Goal: Navigation & Orientation: Find specific page/section

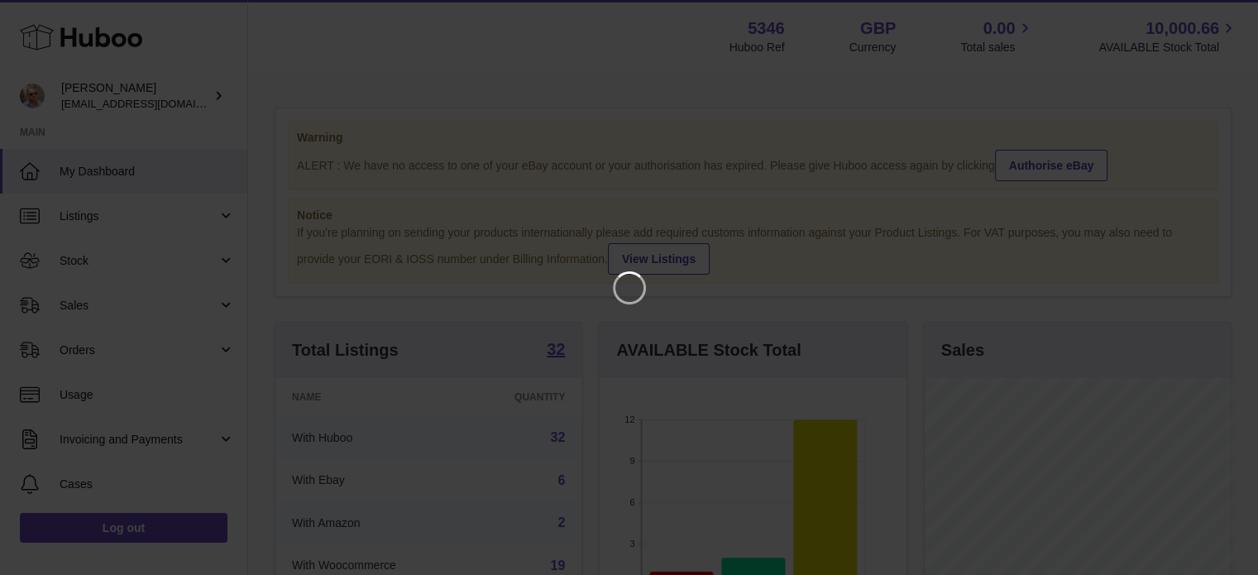
scroll to position [258, 310]
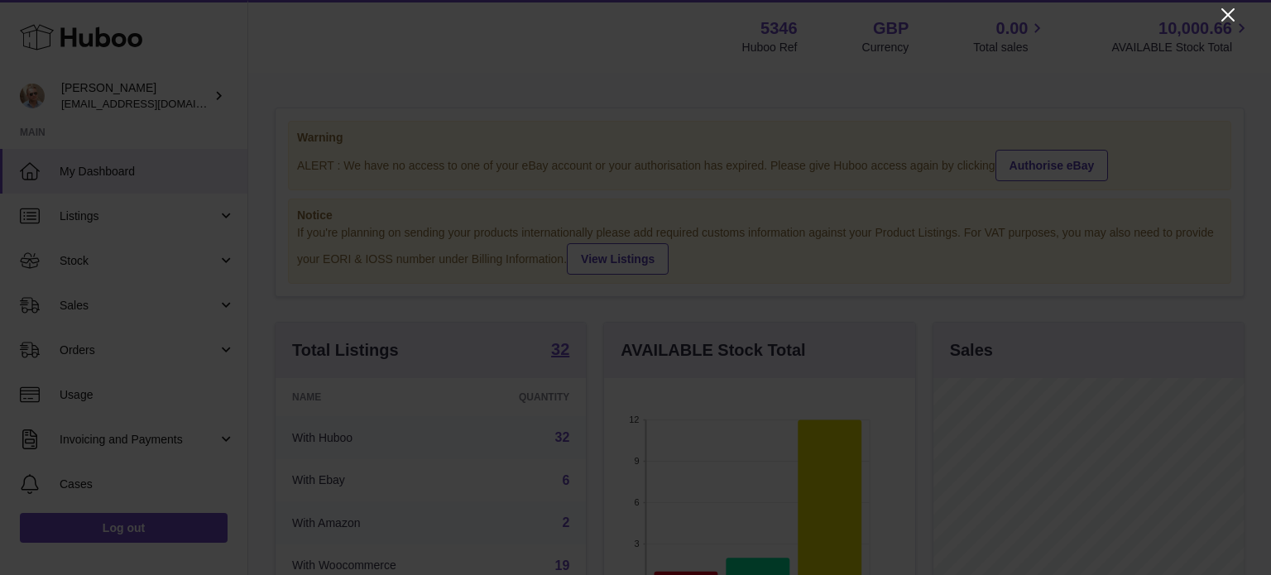
click at [1225, 7] on icon "Close" at bounding box center [1228, 15] width 20 height 20
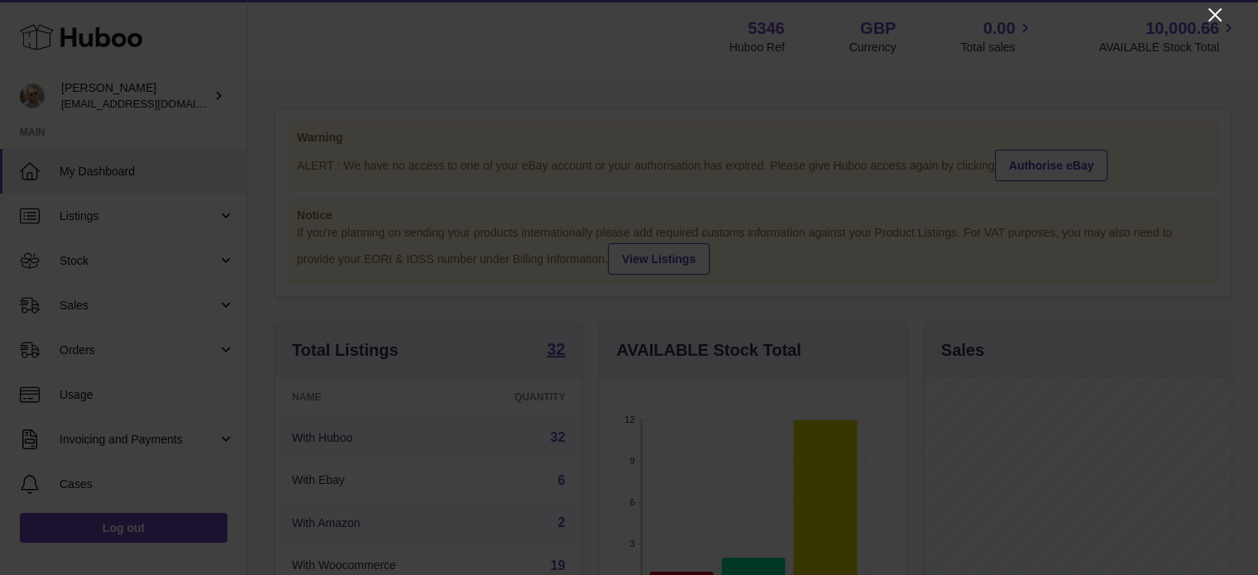
scroll to position [827124, 827076]
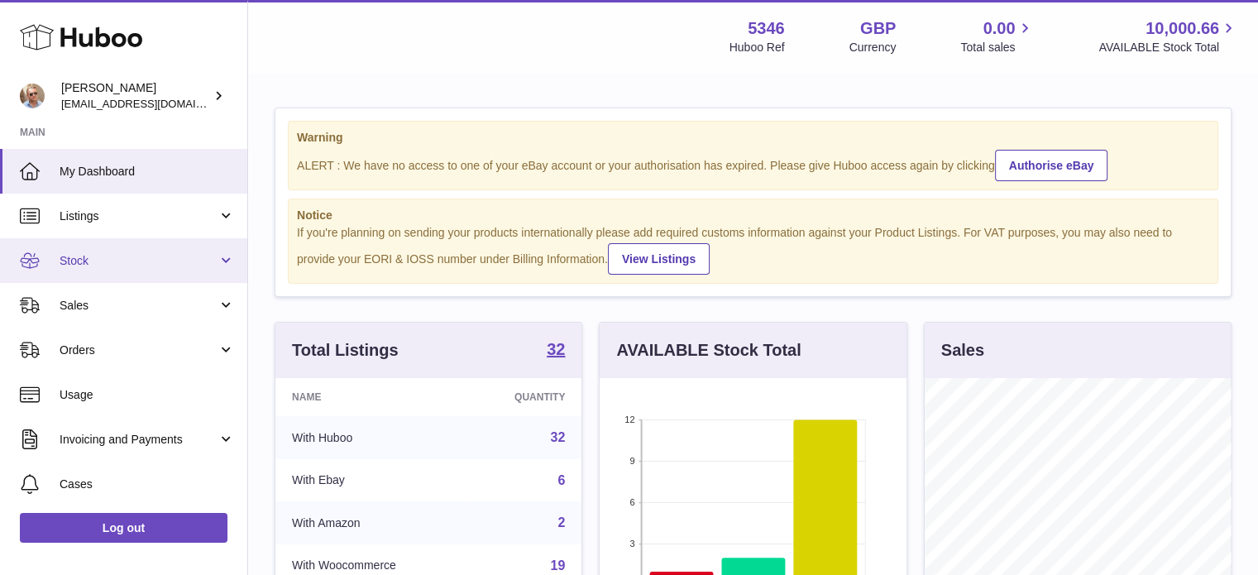
click at [86, 251] on link "Stock" at bounding box center [123, 260] width 247 height 45
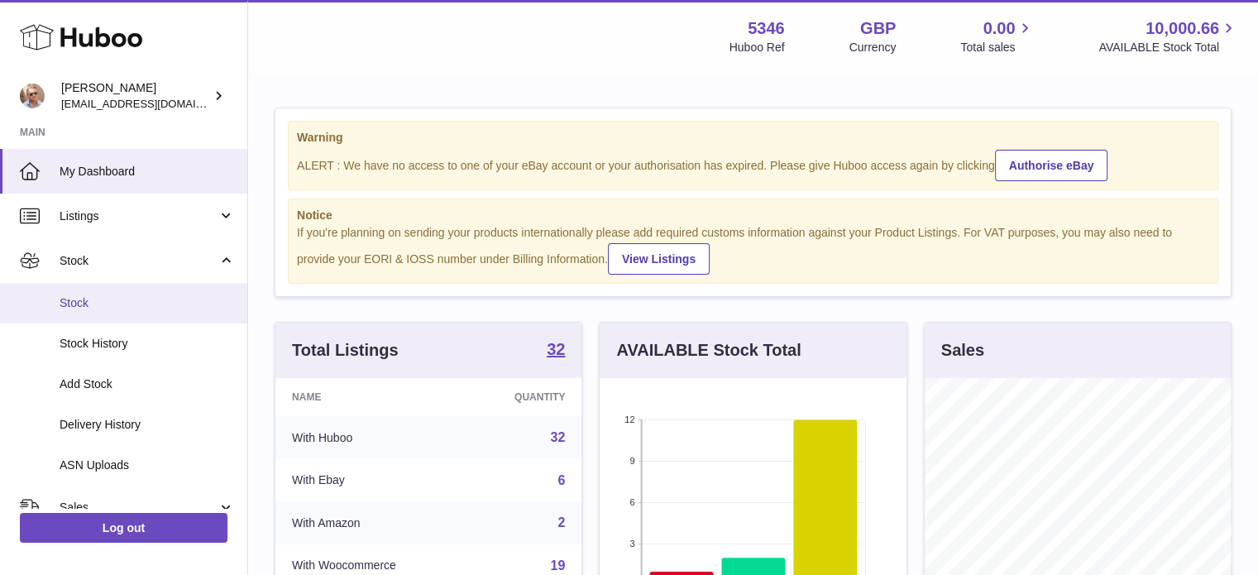
click at [86, 307] on span "Stock" at bounding box center [147, 303] width 175 height 16
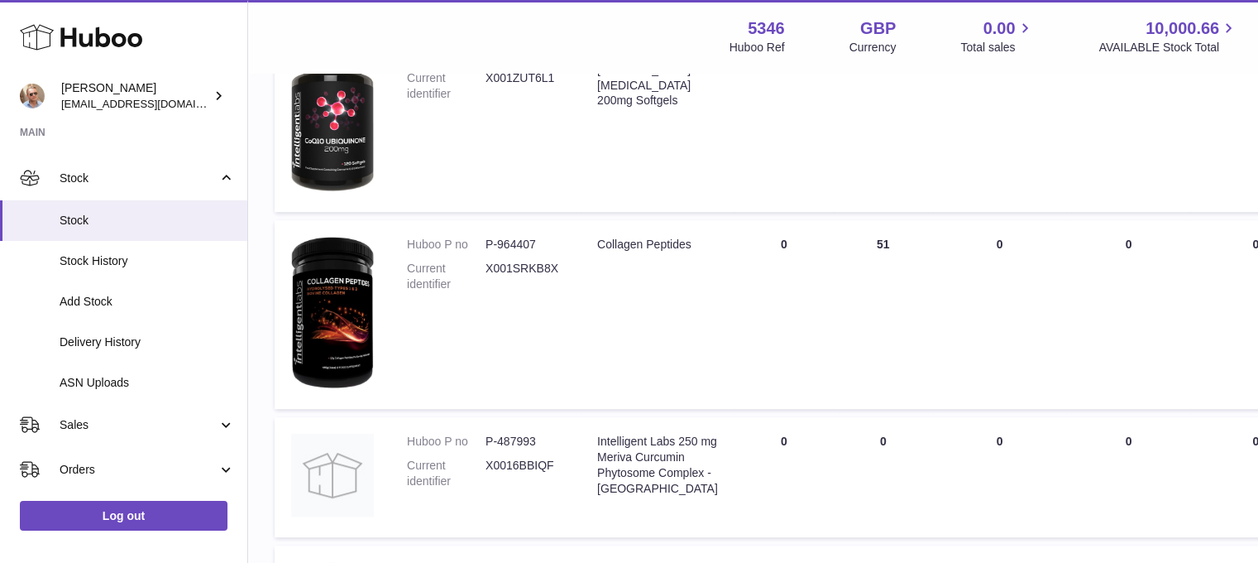
scroll to position [993, 0]
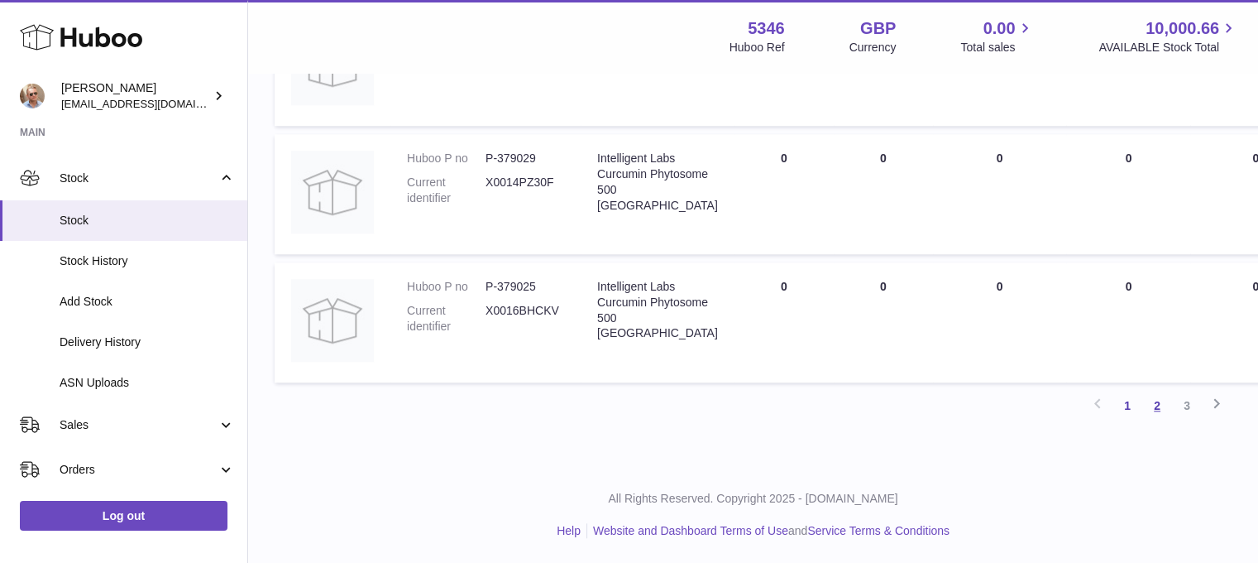
click at [1158, 401] on link "2" at bounding box center [1158, 406] width 30 height 30
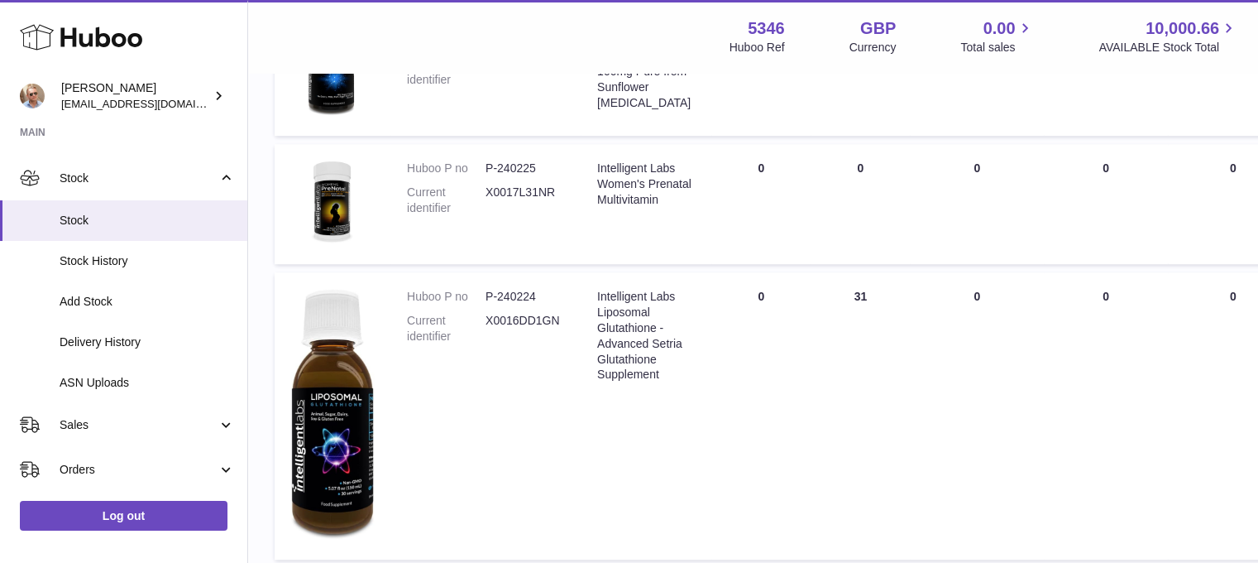
scroll to position [1316, 0]
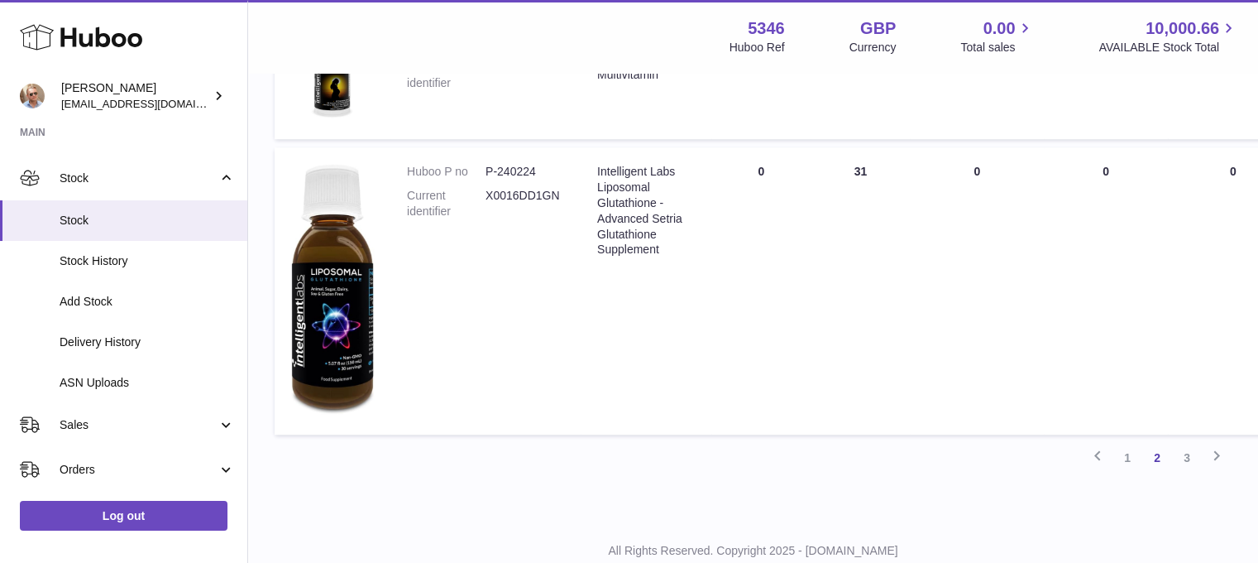
drag, startPoint x: 1191, startPoint y: 448, endPoint x: 1177, endPoint y: 447, distance: 14.2
click at [1191, 448] on link "3" at bounding box center [1187, 458] width 30 height 30
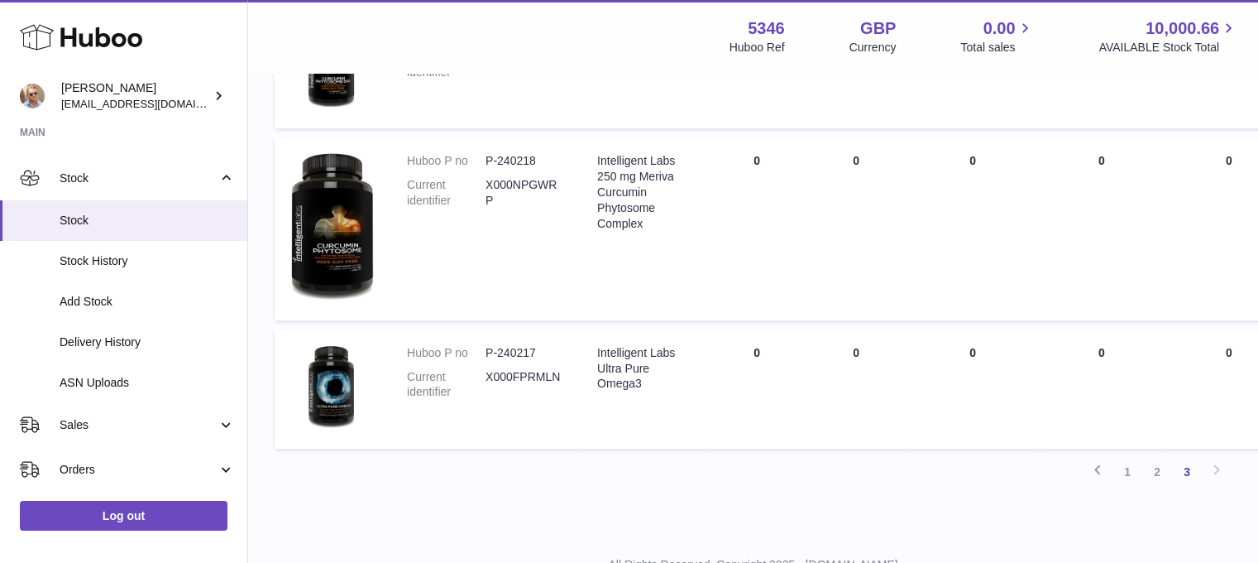
scroll to position [1066, 0]
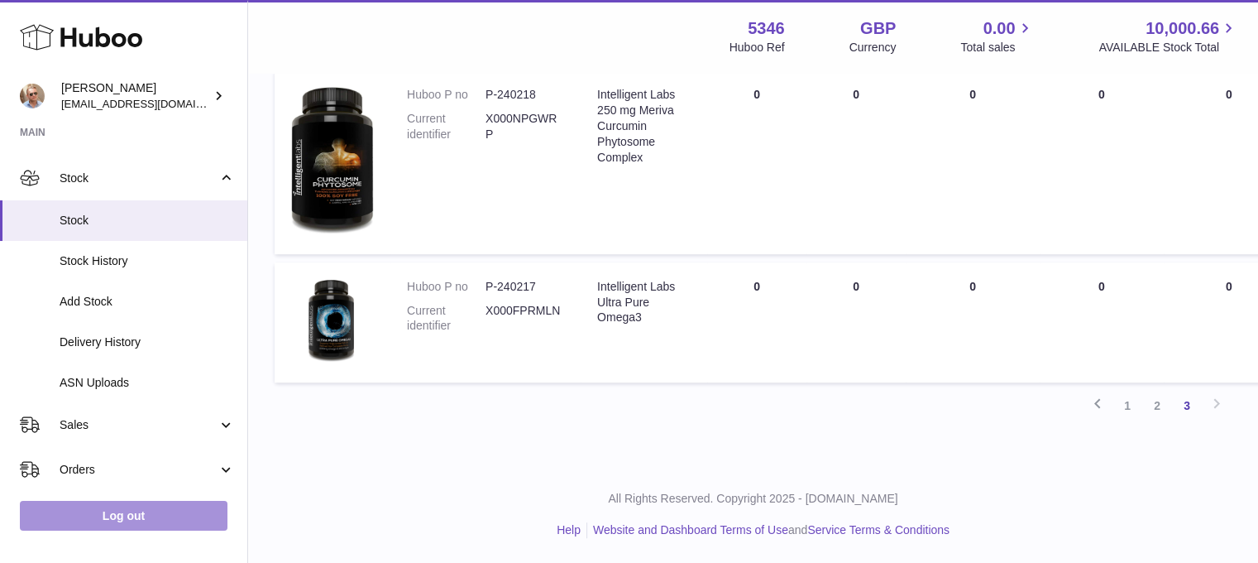
click at [133, 530] on link "Log out" at bounding box center [124, 516] width 208 height 30
